Goal: Task Accomplishment & Management: Use online tool/utility

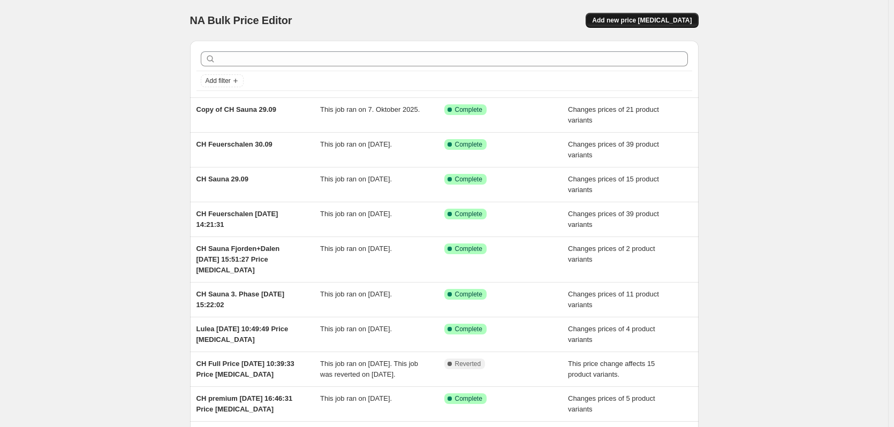
click at [654, 24] on button "Add new price [MEDICAL_DATA]" at bounding box center [642, 20] width 112 height 15
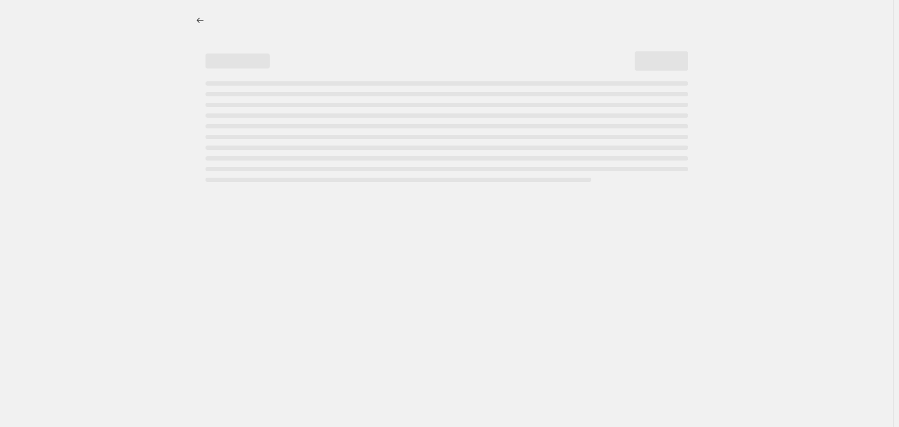
select select "percentage"
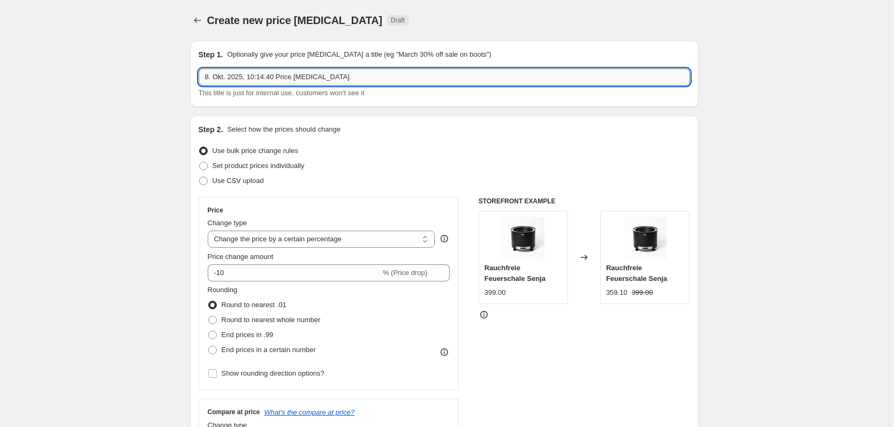
click at [207, 78] on input "8. Okt. 2025, 10:14:40 Price [MEDICAL_DATA]" at bounding box center [444, 77] width 491 height 17
drag, startPoint x: 293, startPoint y: 75, endPoint x: 492, endPoint y: 74, distance: 199.6
click at [492, 74] on input "CH Sauna Isen 8. Okt. 2025, 10:14:40 Price [MEDICAL_DATA]" at bounding box center [444, 77] width 491 height 17
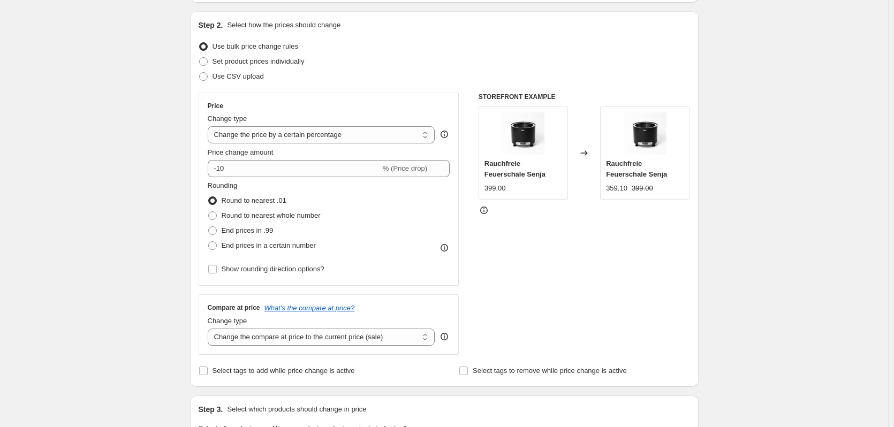
scroll to position [107, 0]
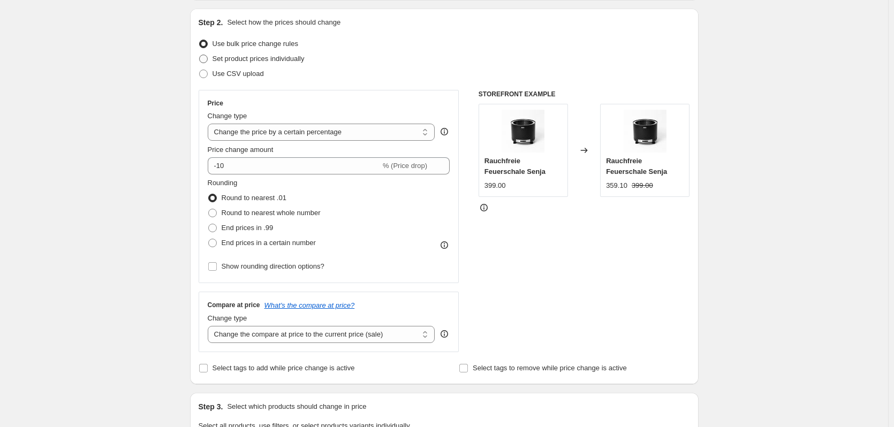
type input "CH Sauna Isen 8. Okt. 2025,"
click at [276, 61] on span "Set product prices individually" at bounding box center [258, 59] width 92 height 8
click at [200, 55] on input "Set product prices individually" at bounding box center [199, 55] width 1 height 1
radio input "true"
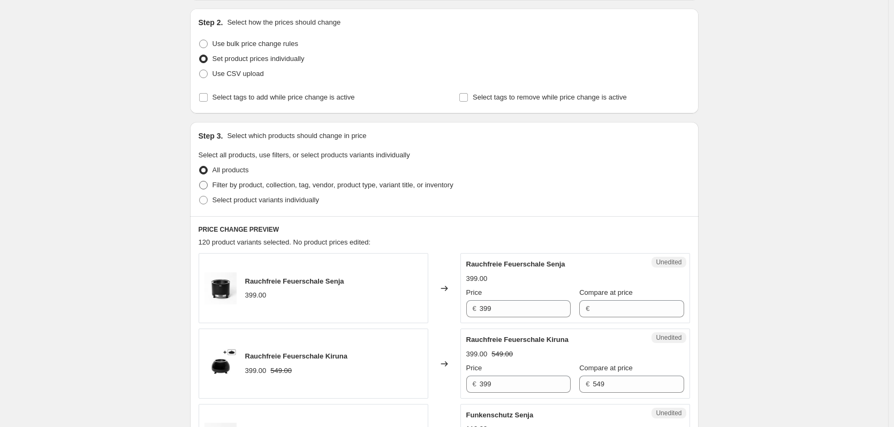
click at [267, 185] on span "Filter by product, collection, tag, vendor, product type, variant title, or inv…" at bounding box center [332, 185] width 241 height 8
click at [200, 181] on input "Filter by product, collection, tag, vendor, product type, variant title, or inv…" at bounding box center [199, 181] width 1 height 1
radio input "true"
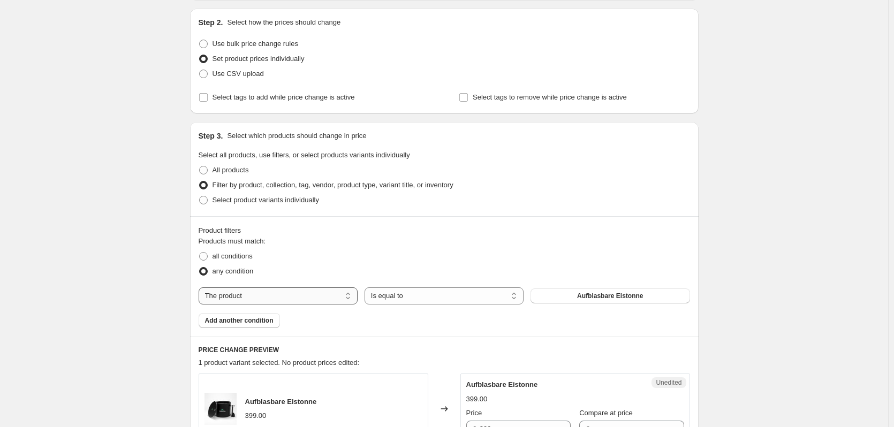
click at [295, 298] on select "The product The product's collection The product's tag The product's vendor The…" at bounding box center [278, 295] width 159 height 17
click at [201, 287] on select "The product The product's collection The product's tag The product's vendor The…" at bounding box center [278, 295] width 159 height 17
click at [434, 294] on select "Is equal to Is not equal to" at bounding box center [443, 295] width 159 height 17
click at [575, 292] on button "Aufblasbare Eistonne" at bounding box center [609, 295] width 159 height 15
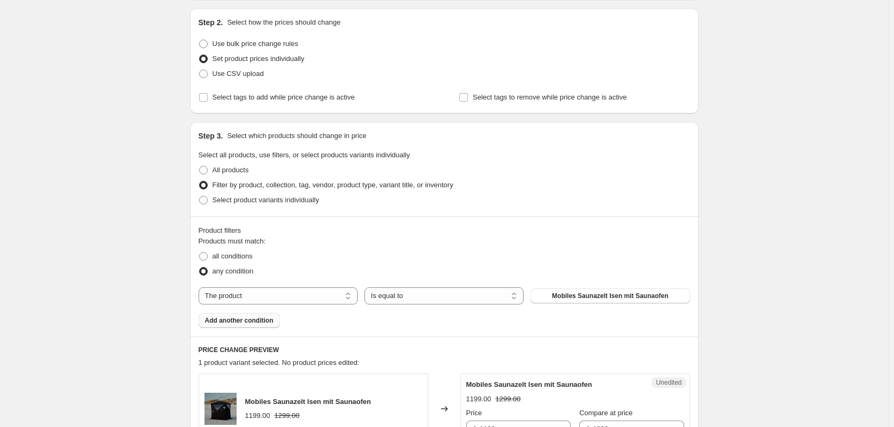
click at [253, 318] on span "Add another condition" at bounding box center [239, 320] width 69 height 9
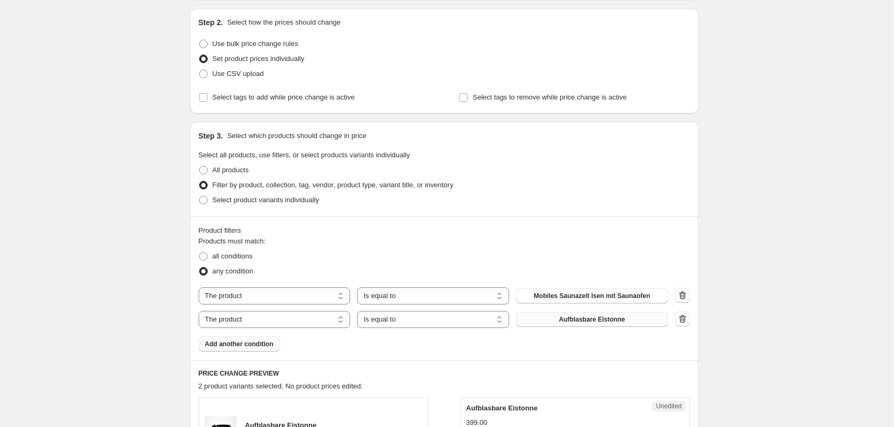
click at [610, 316] on span "Aufblasbare Eistonne" at bounding box center [592, 319] width 66 height 9
click at [261, 349] on button "Add another condition" at bounding box center [239, 344] width 81 height 15
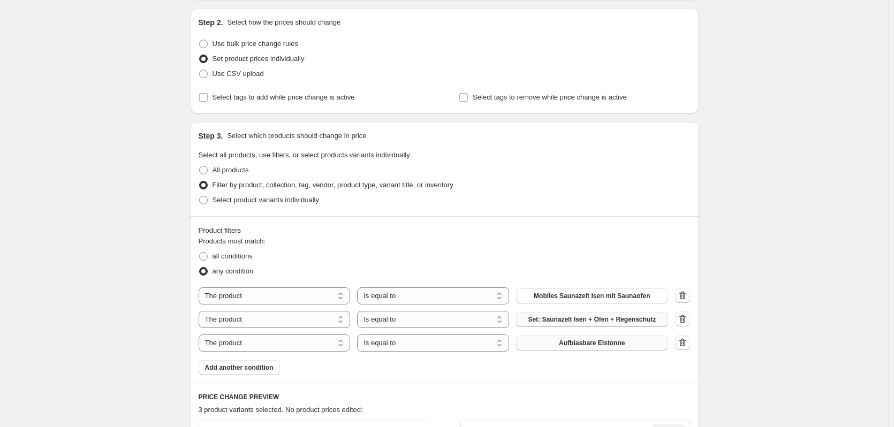
click at [569, 340] on span "Aufblasbare Eistonne" at bounding box center [592, 343] width 66 height 9
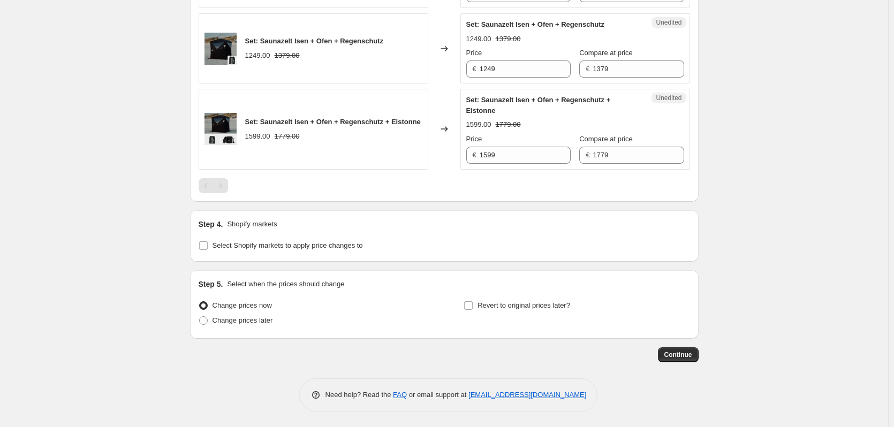
scroll to position [597, 0]
click at [250, 252] on div "Step 4. Shopify markets Select Shopify markets to apply price changes to" at bounding box center [444, 235] width 508 height 51
click at [214, 246] on label "Select Shopify markets to apply price changes to" at bounding box center [281, 245] width 164 height 15
click at [208, 246] on input "Select Shopify markets to apply price changes to" at bounding box center [203, 245] width 9 height 9
checkbox input "true"
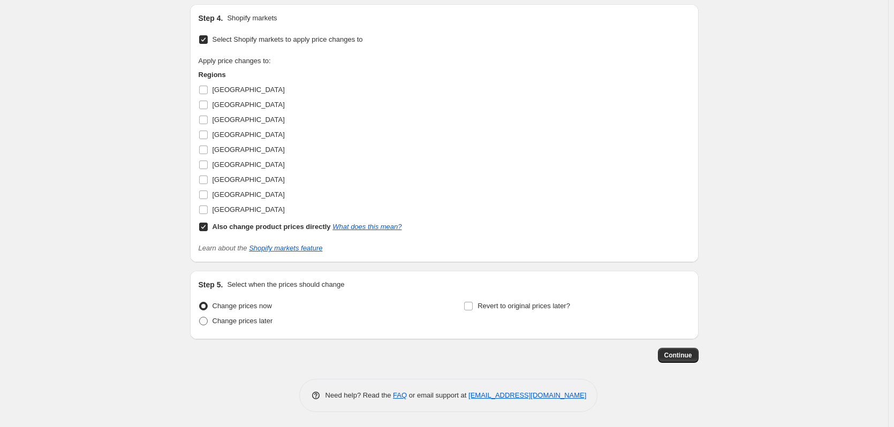
scroll to position [803, 0]
click at [205, 223] on input "Also change product prices directly What does this mean?" at bounding box center [203, 226] width 9 height 9
checkbox input "false"
click at [203, 195] on input "Switzerland" at bounding box center [203, 193] width 9 height 9
checkbox input "true"
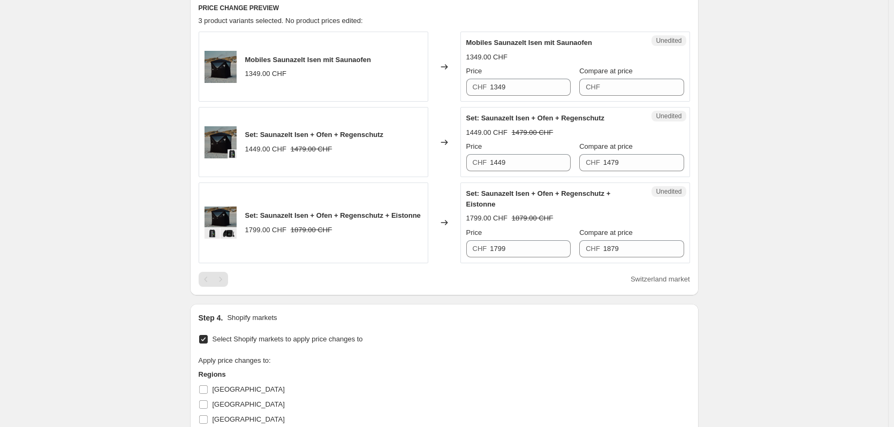
scroll to position [482, 0]
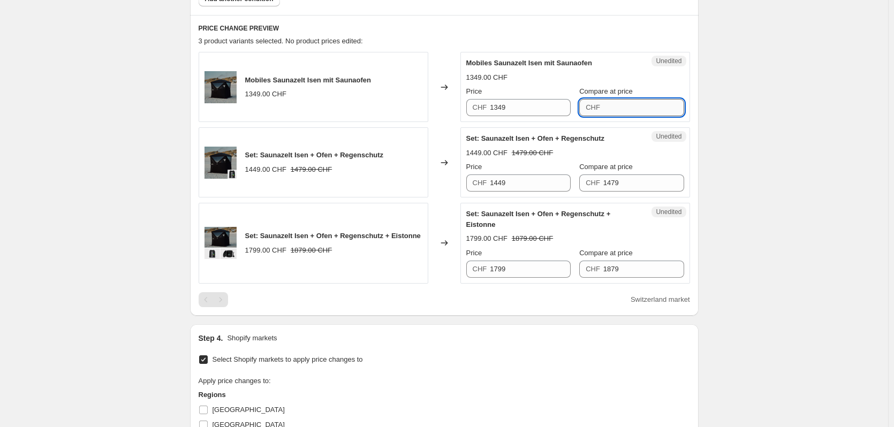
click at [614, 107] on input "Compare at price" at bounding box center [643, 107] width 81 height 17
type input "1349"
click at [498, 108] on input "1349" at bounding box center [530, 107] width 81 height 17
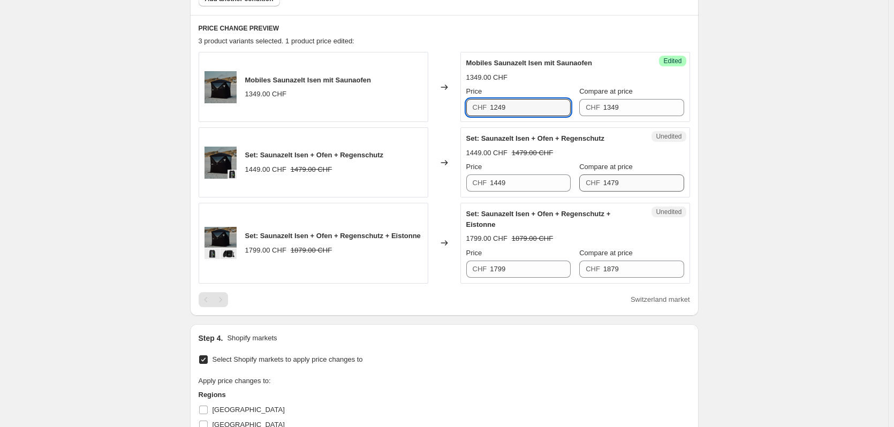
type input "1249"
click at [626, 187] on input "1479" at bounding box center [643, 182] width 81 height 17
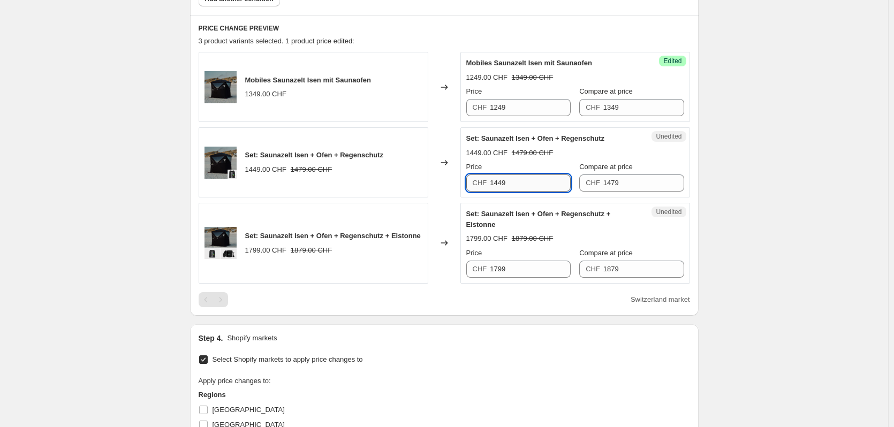
click at [523, 183] on input "1449" at bounding box center [530, 182] width 81 height 17
click at [499, 184] on input "1579" at bounding box center [530, 182] width 81 height 17
click at [539, 184] on input "1379" at bounding box center [530, 182] width 81 height 17
type input "1299"
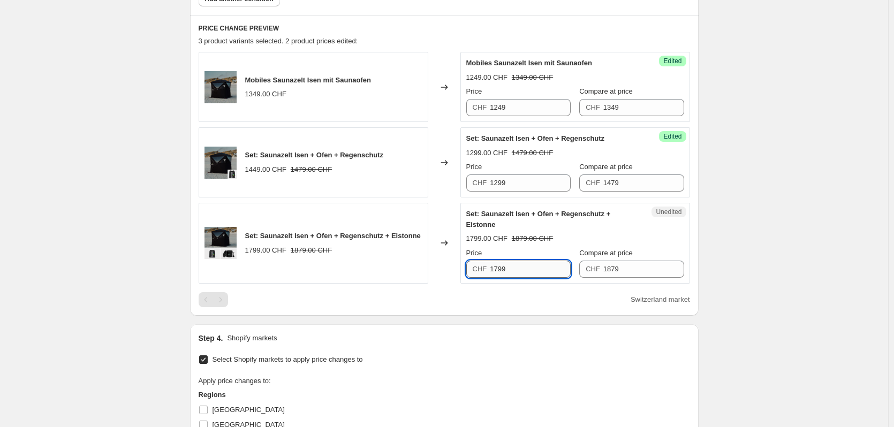
click at [497, 270] on input "1799" at bounding box center [530, 269] width 81 height 17
type input "1699"
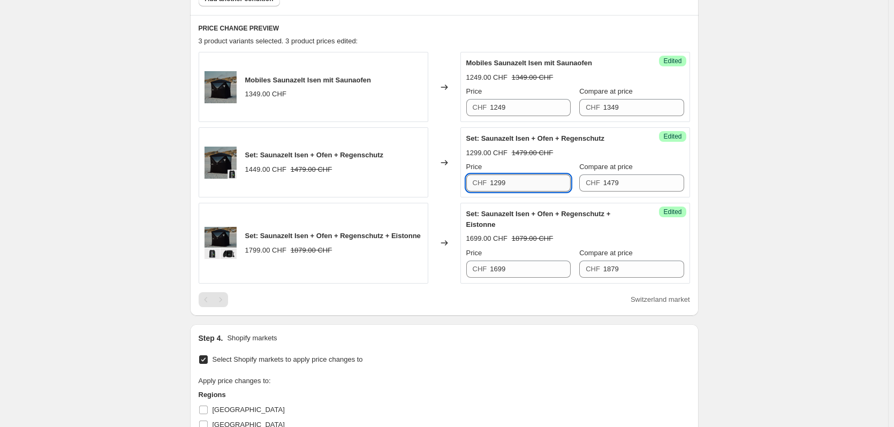
click at [498, 187] on input "1299" at bounding box center [530, 182] width 81 height 17
type input "1349"
click at [552, 162] on div "Price" at bounding box center [518, 167] width 104 height 11
click at [609, 106] on input "1349" at bounding box center [643, 107] width 81 height 17
type input "1399"
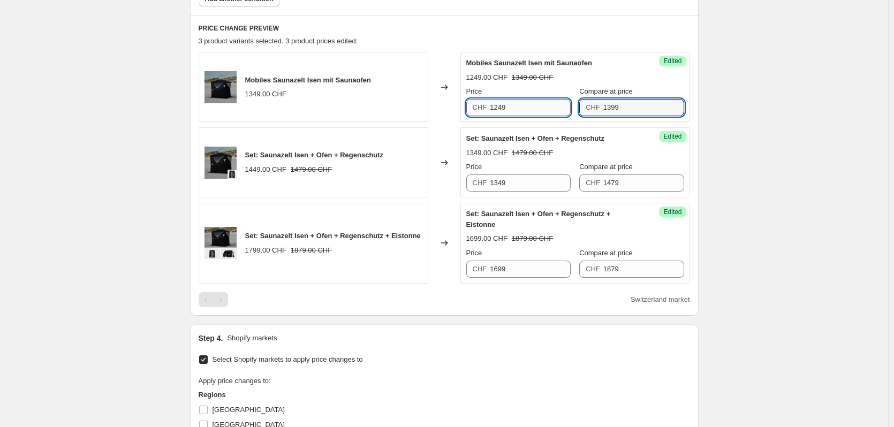
drag, startPoint x: 501, startPoint y: 107, endPoint x: 510, endPoint y: 109, distance: 8.3
click at [502, 107] on input "1249" at bounding box center [530, 107] width 81 height 17
type input "1299"
click at [530, 130] on div "Success Edited Set: Saunazelt Isen + Ofen + Regenschutz 1349.00 CHF 1479.00 CHF…" at bounding box center [575, 162] width 230 height 70
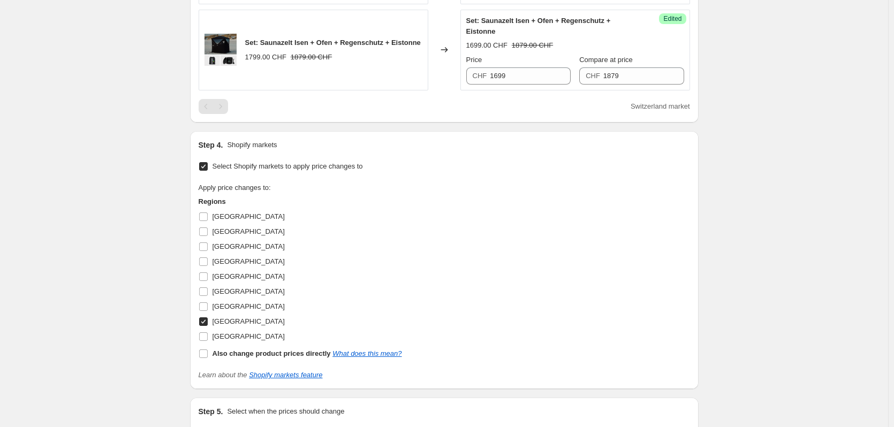
scroll to position [803, 0]
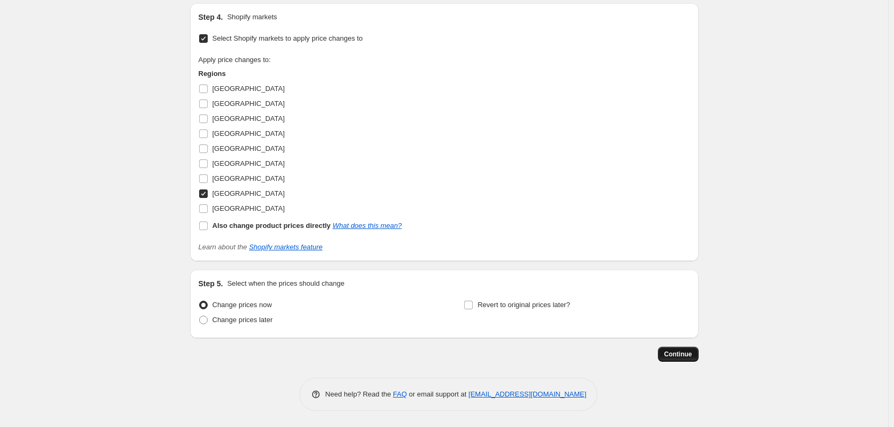
click at [679, 349] on button "Continue" at bounding box center [678, 354] width 41 height 15
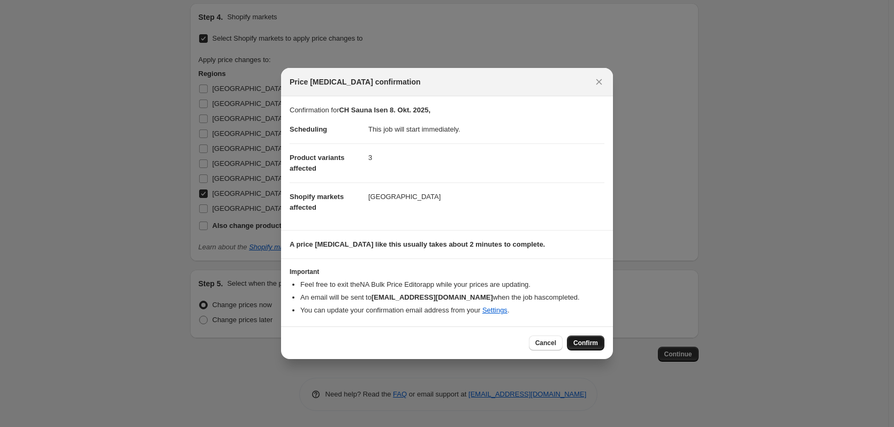
click at [577, 344] on span "Confirm" at bounding box center [585, 343] width 25 height 9
type input "CH Sauna Isen 8. Okt. 2025,"
